Goal: Check status: Check status

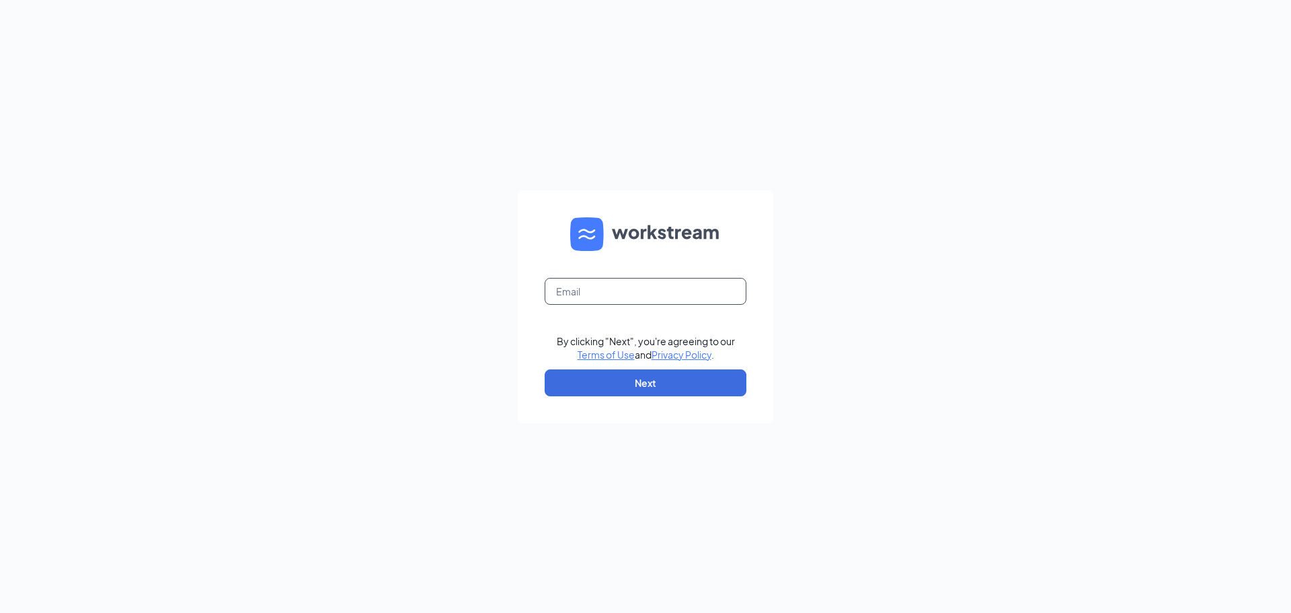
click at [617, 301] on input "text" at bounding box center [646, 291] width 202 height 27
type input "[PERSON_NAME][EMAIL_ADDRESS][PERSON_NAME][PERSON_NAME][DOMAIN_NAME]"
click at [668, 373] on button "Next" at bounding box center [646, 382] width 202 height 27
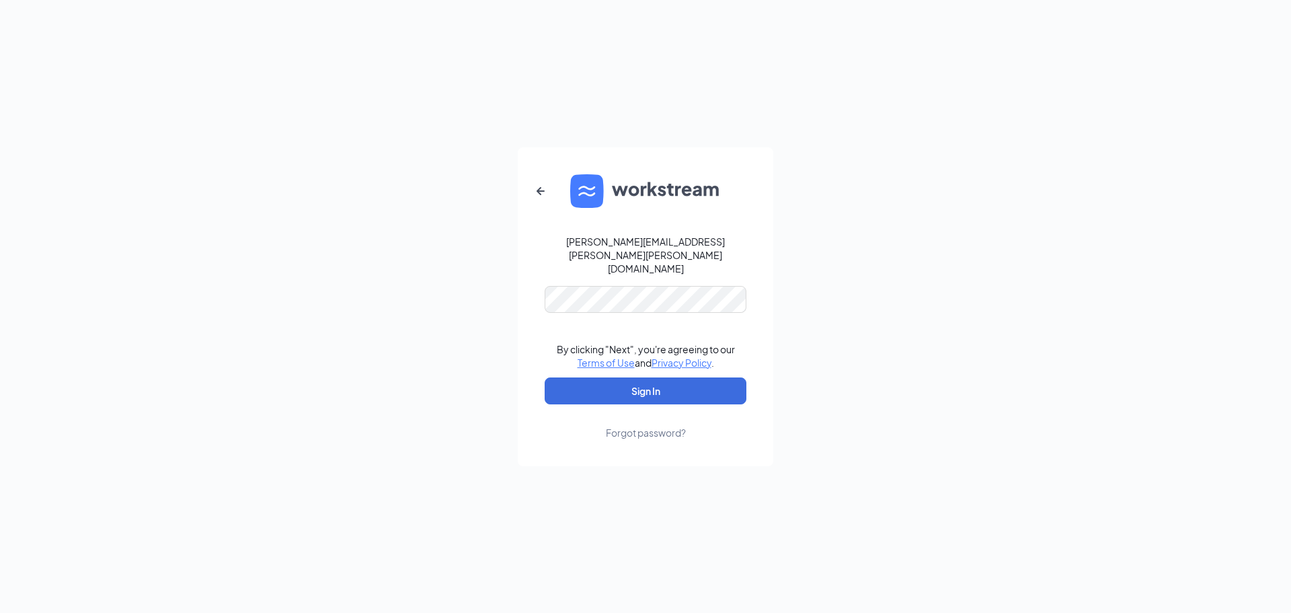
click at [369, 309] on div "[PERSON_NAME][EMAIL_ADDRESS][PERSON_NAME][PERSON_NAME][DOMAIN_NAME] By clicking…" at bounding box center [645, 306] width 1291 height 613
click at [545, 377] on button "Sign In" at bounding box center [646, 390] width 202 height 27
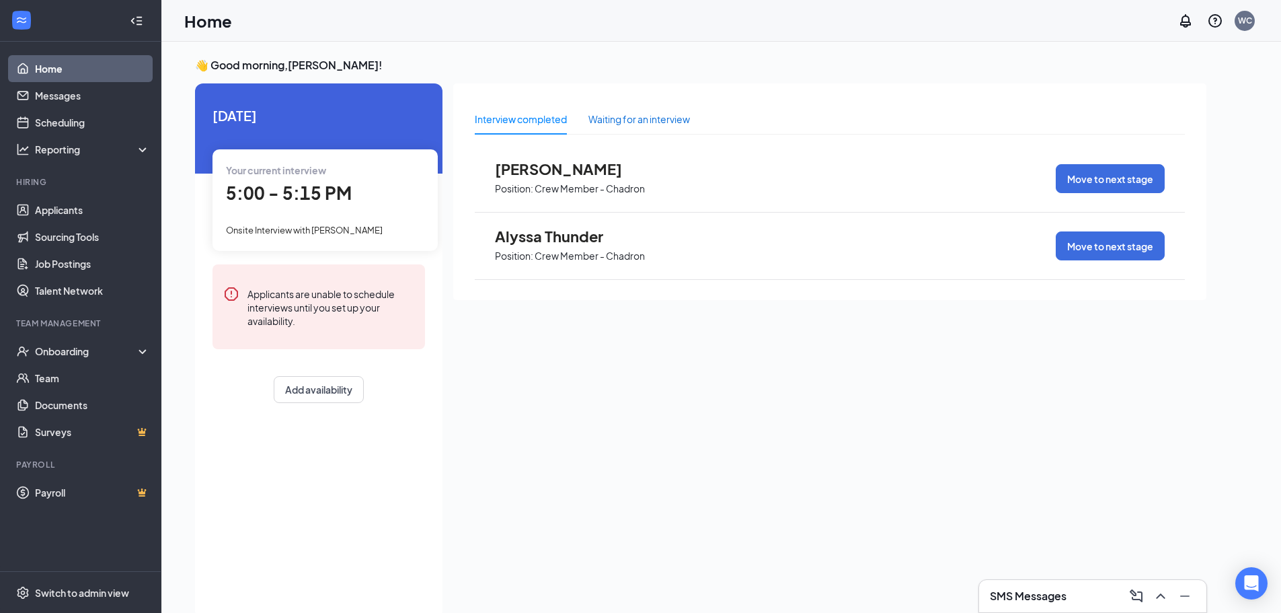
click at [623, 117] on div "Waiting for an interview" at bounding box center [639, 119] width 102 height 15
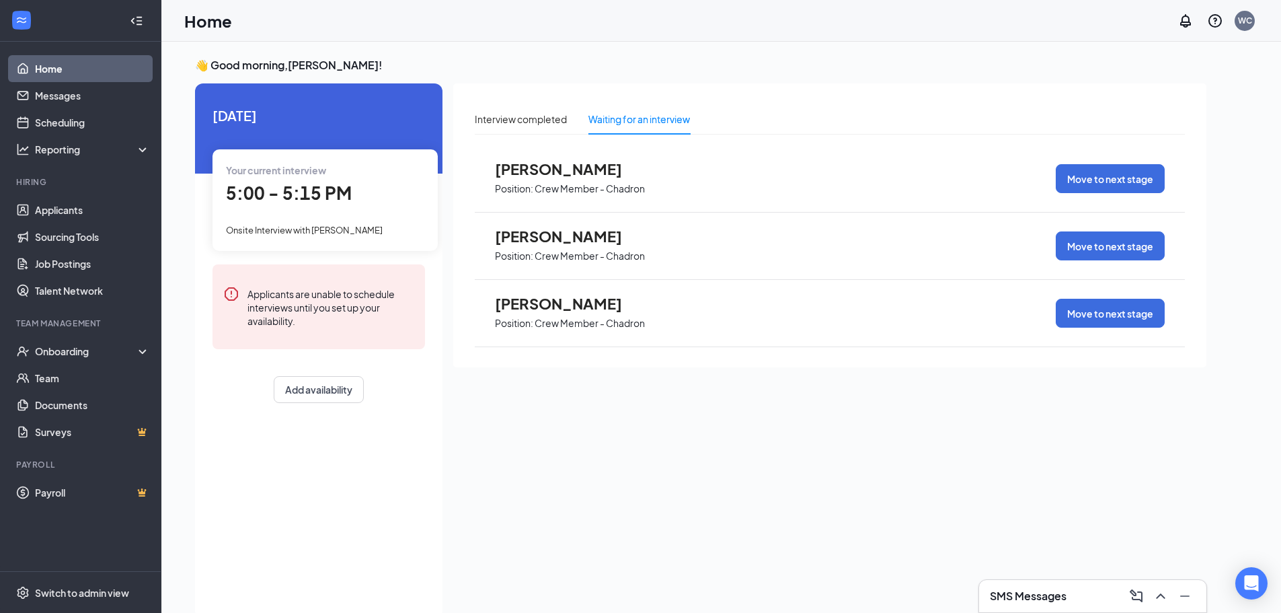
click at [597, 310] on span "[PERSON_NAME]" at bounding box center [569, 303] width 148 height 17
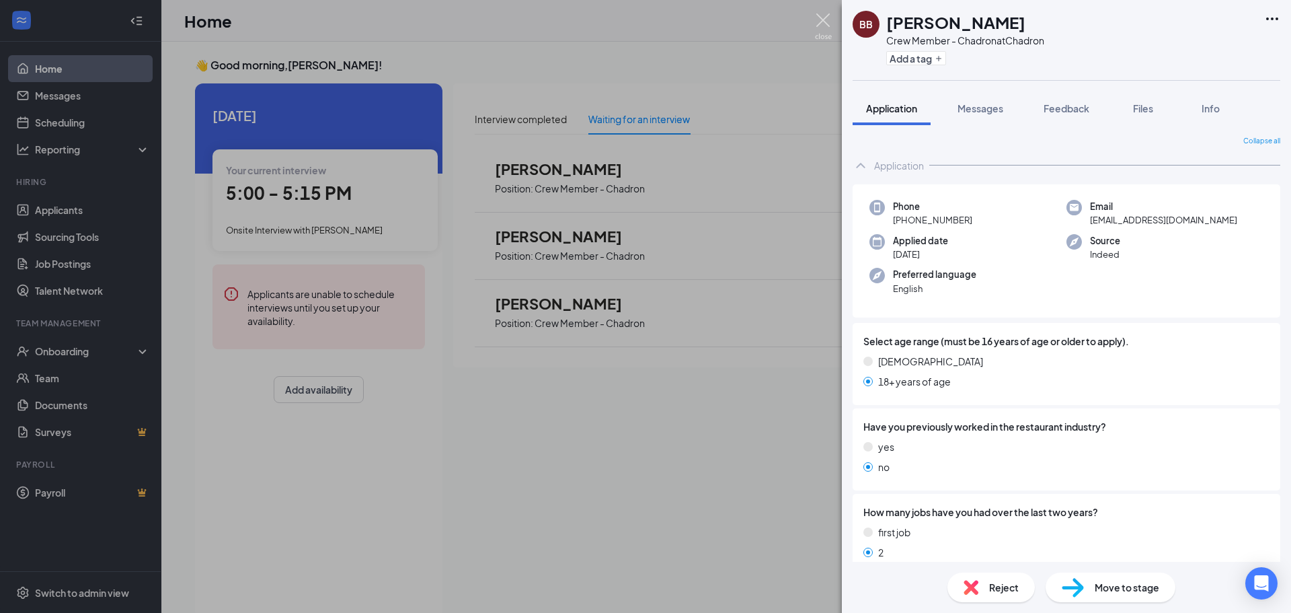
click at [823, 17] on img at bounding box center [823, 26] width 17 height 26
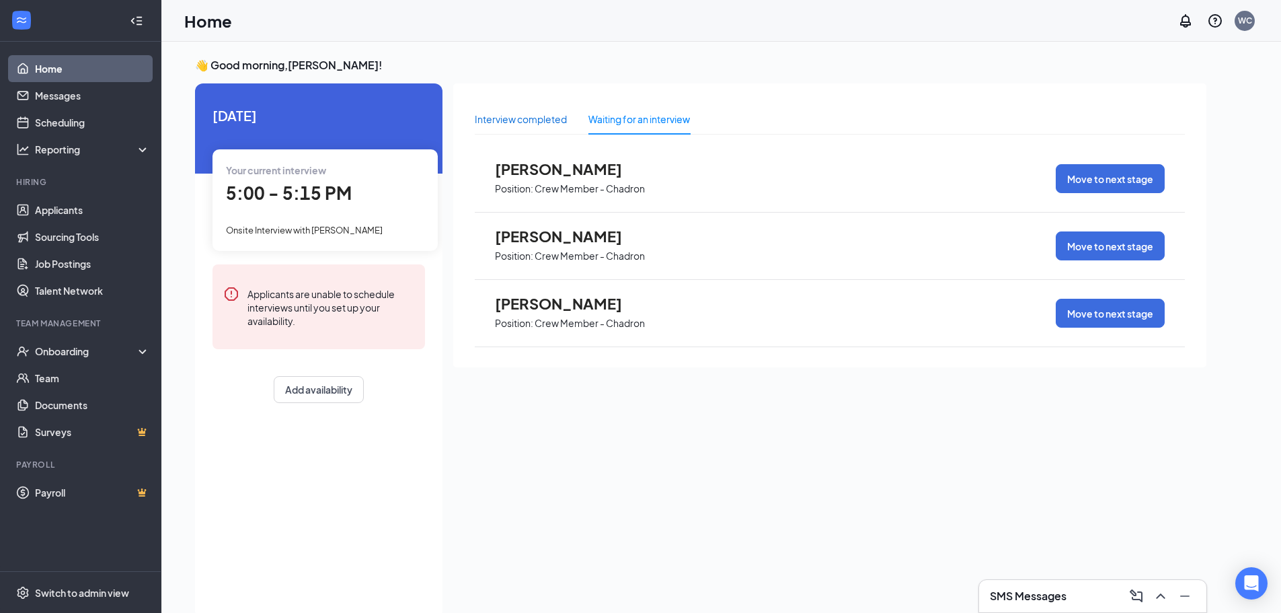
click at [560, 125] on div "Interview completed" at bounding box center [521, 119] width 92 height 15
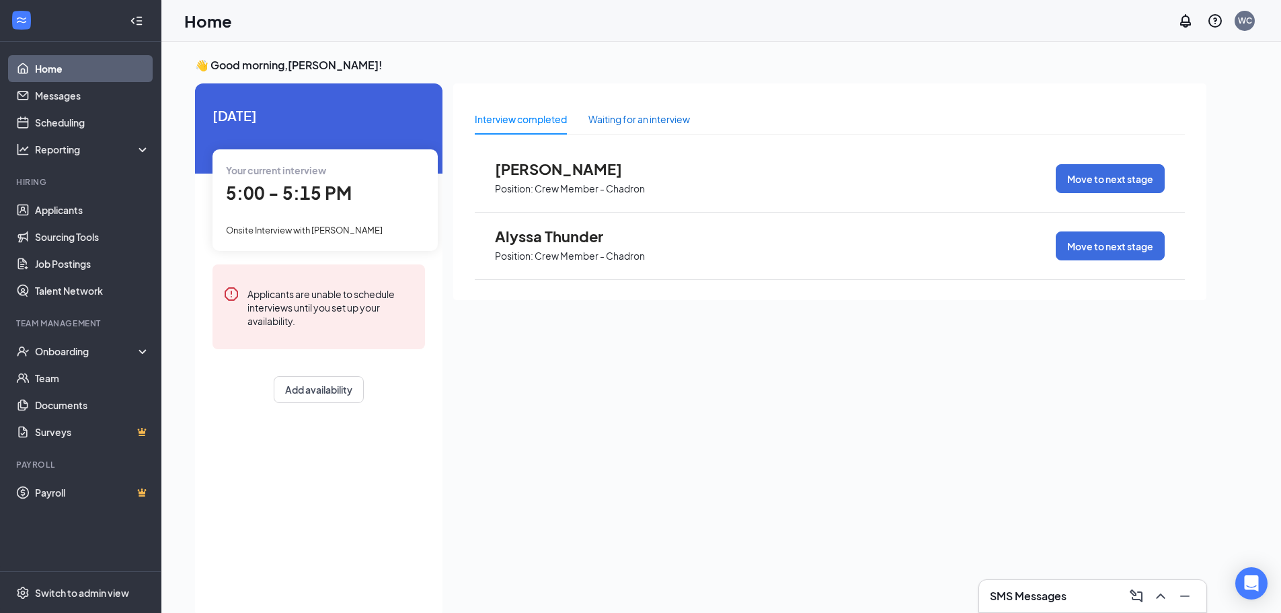
click at [644, 126] on div "Waiting for an interview" at bounding box center [639, 119] width 102 height 15
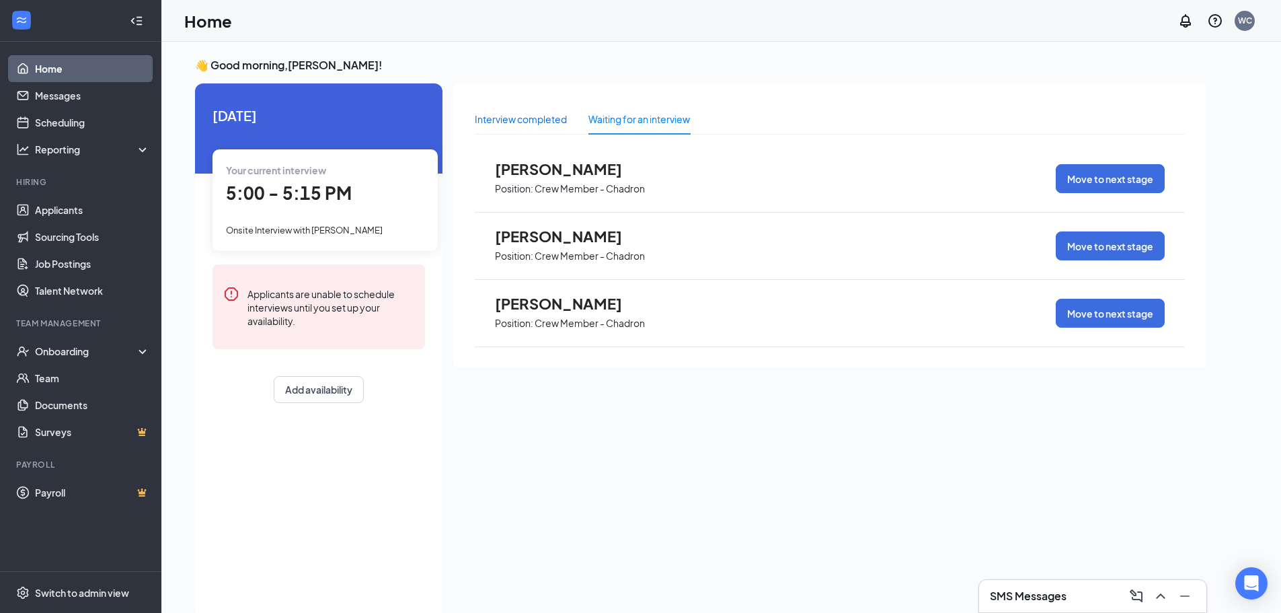
click at [514, 112] on div "Interview completed" at bounding box center [521, 119] width 92 height 15
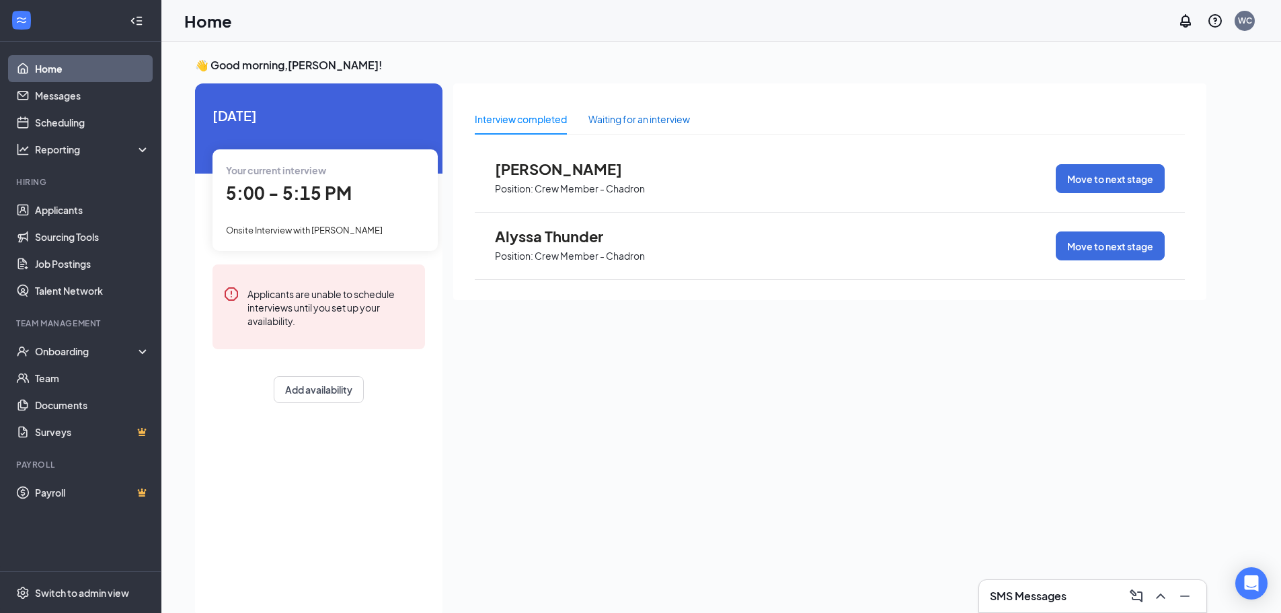
click at [616, 126] on div "Waiting for an interview" at bounding box center [639, 119] width 102 height 15
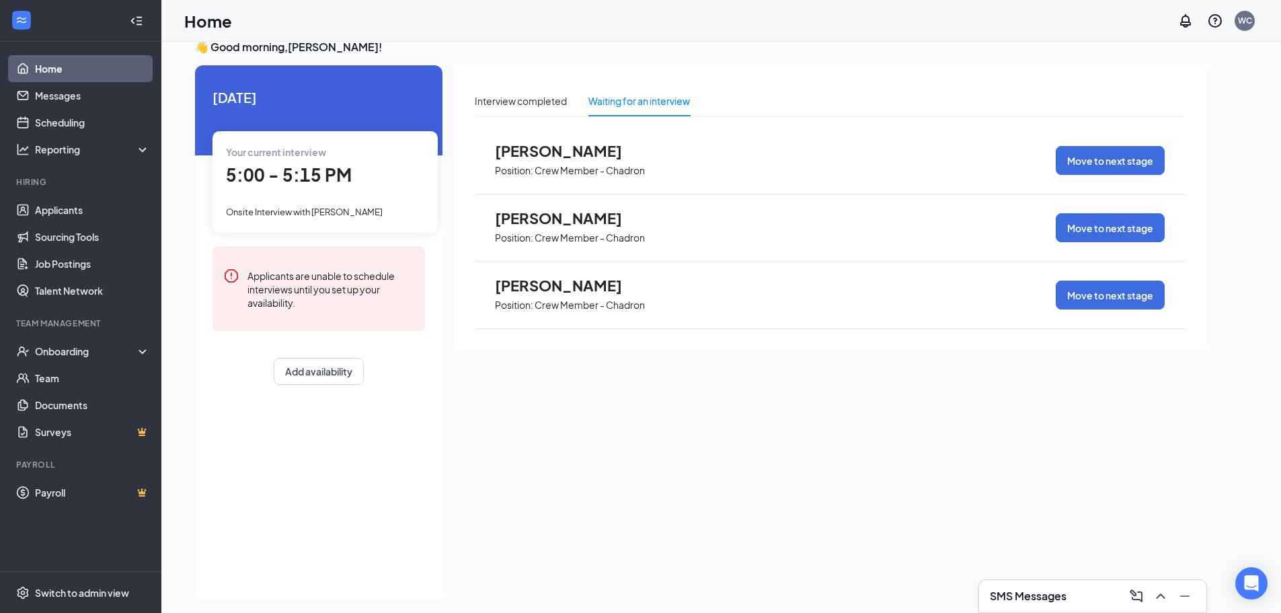
scroll to position [28, 0]
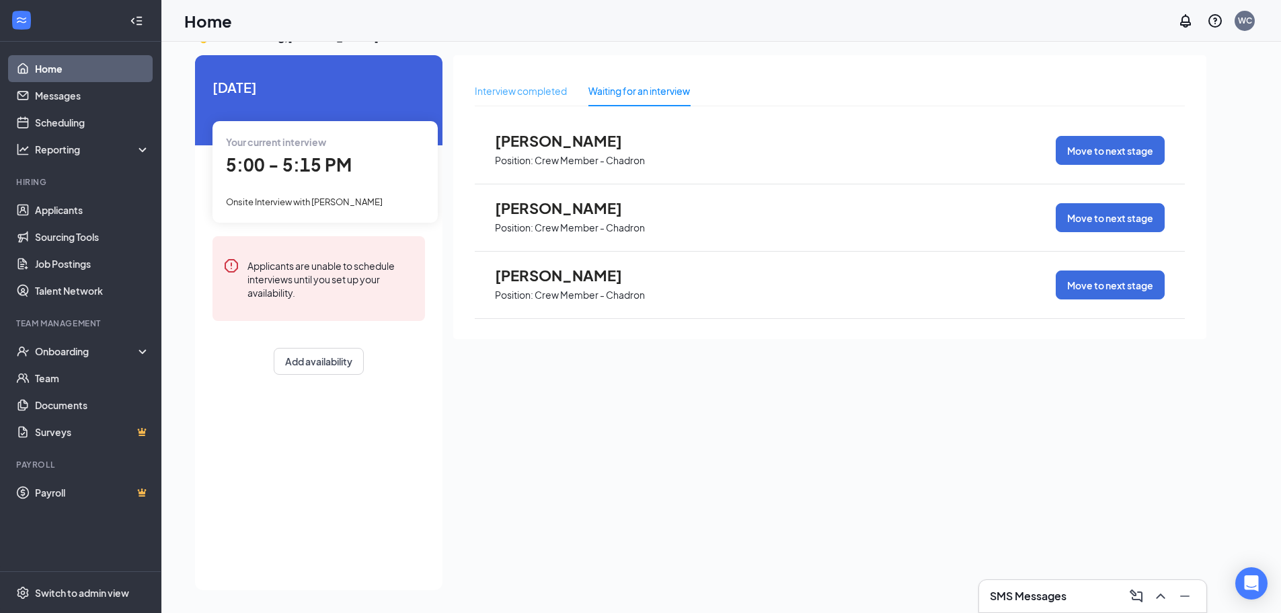
click at [541, 99] on div "Interview completed" at bounding box center [521, 90] width 92 height 31
